Goal: Find specific page/section: Find specific page/section

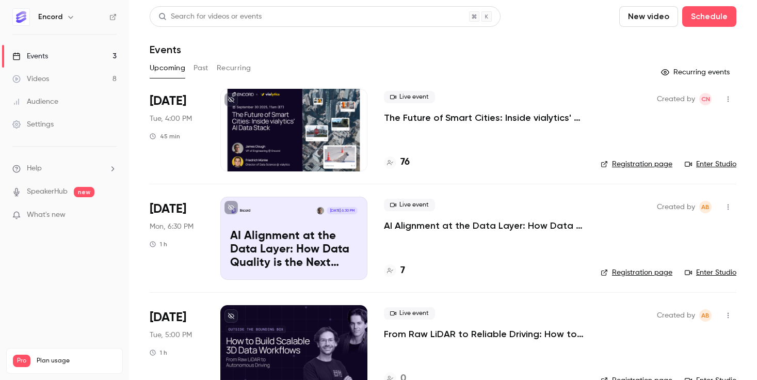
click at [455, 117] on p "The Future of Smart Cities: Inside vialytics' AI Data Stack" at bounding box center [484, 117] width 200 height 12
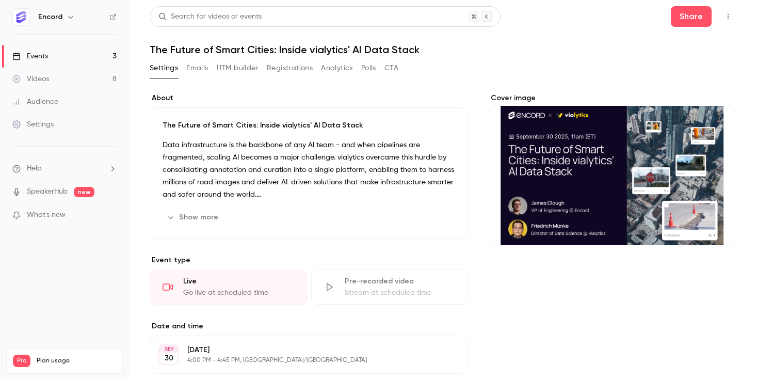
click at [369, 73] on button "Polls" at bounding box center [368, 68] width 15 height 17
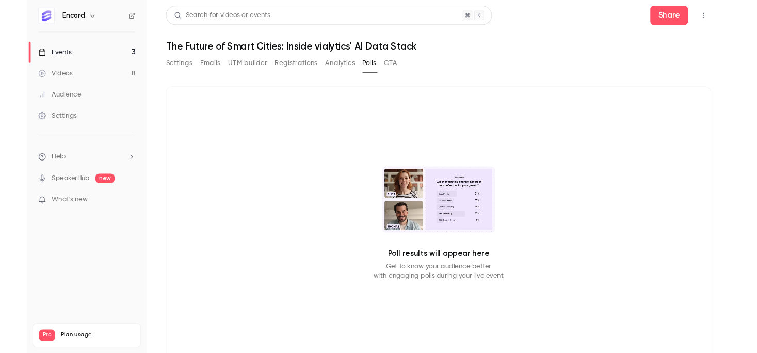
scroll to position [4, 0]
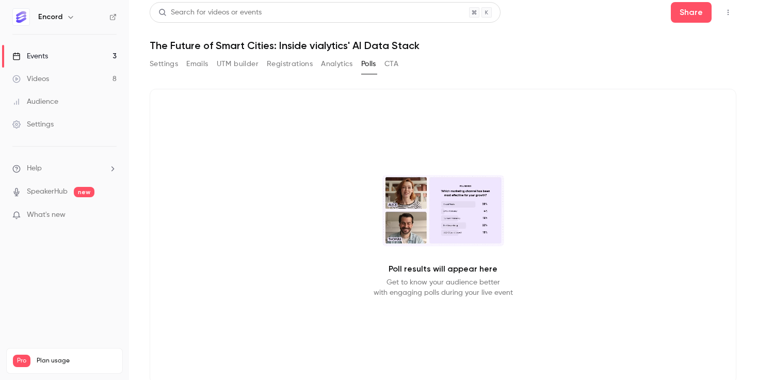
click at [732, 15] on icon "button" at bounding box center [728, 12] width 8 height 7
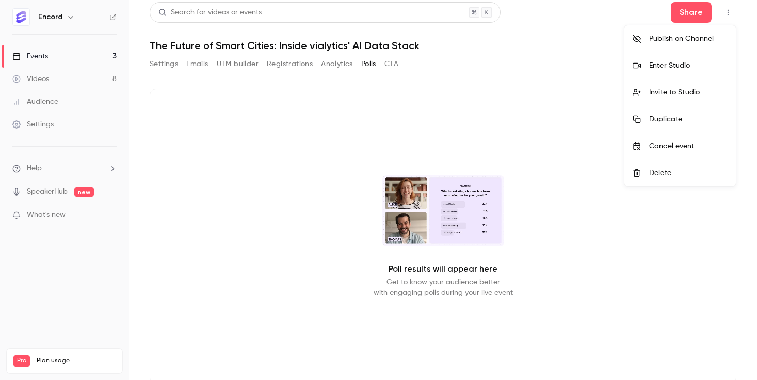
click at [684, 67] on div "Enter Studio" at bounding box center [688, 65] width 78 height 10
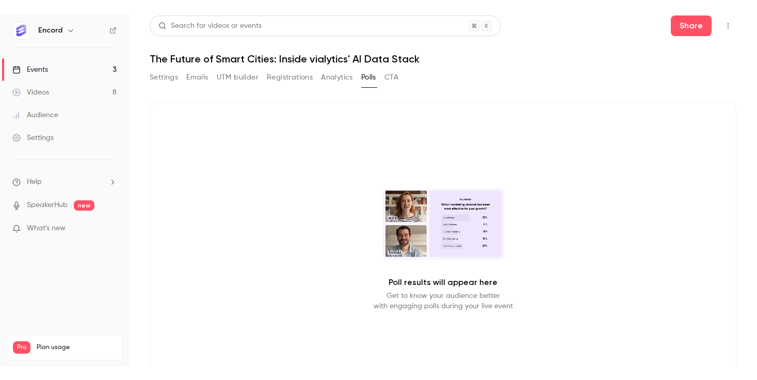
scroll to position [0, 0]
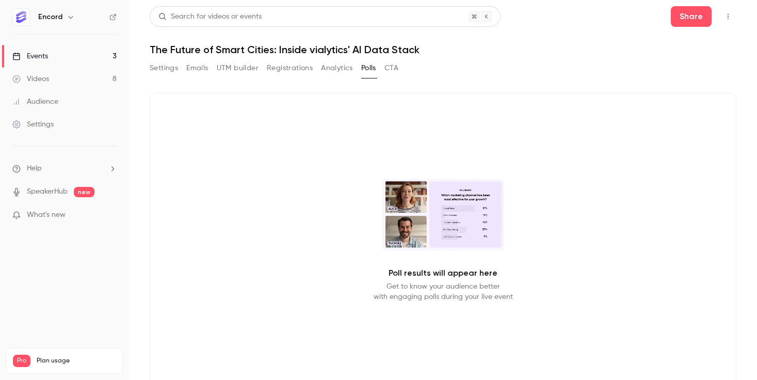
click at [63, 57] on link "Events 3" at bounding box center [64, 56] width 129 height 23
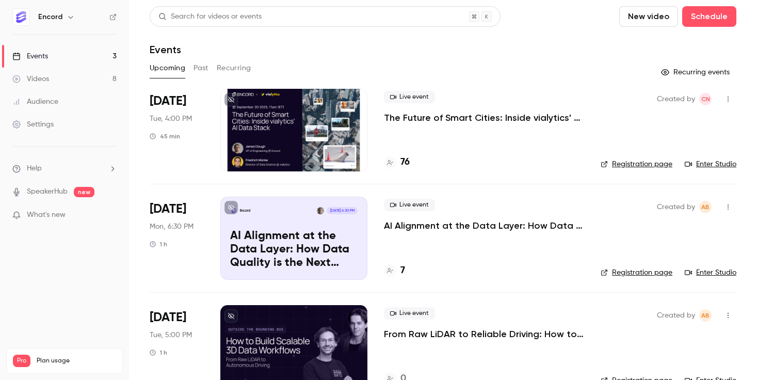
click at [434, 119] on p "The Future of Smart Cities: Inside vialytics' AI Data Stack" at bounding box center [484, 117] width 200 height 12
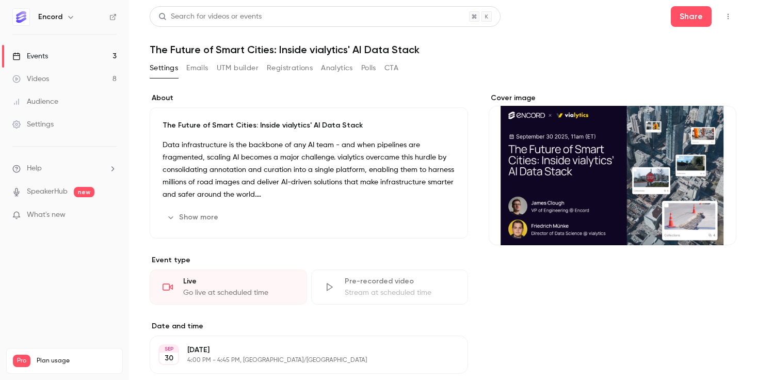
scroll to position [14, 0]
